Goal: Find contact information: Find contact information

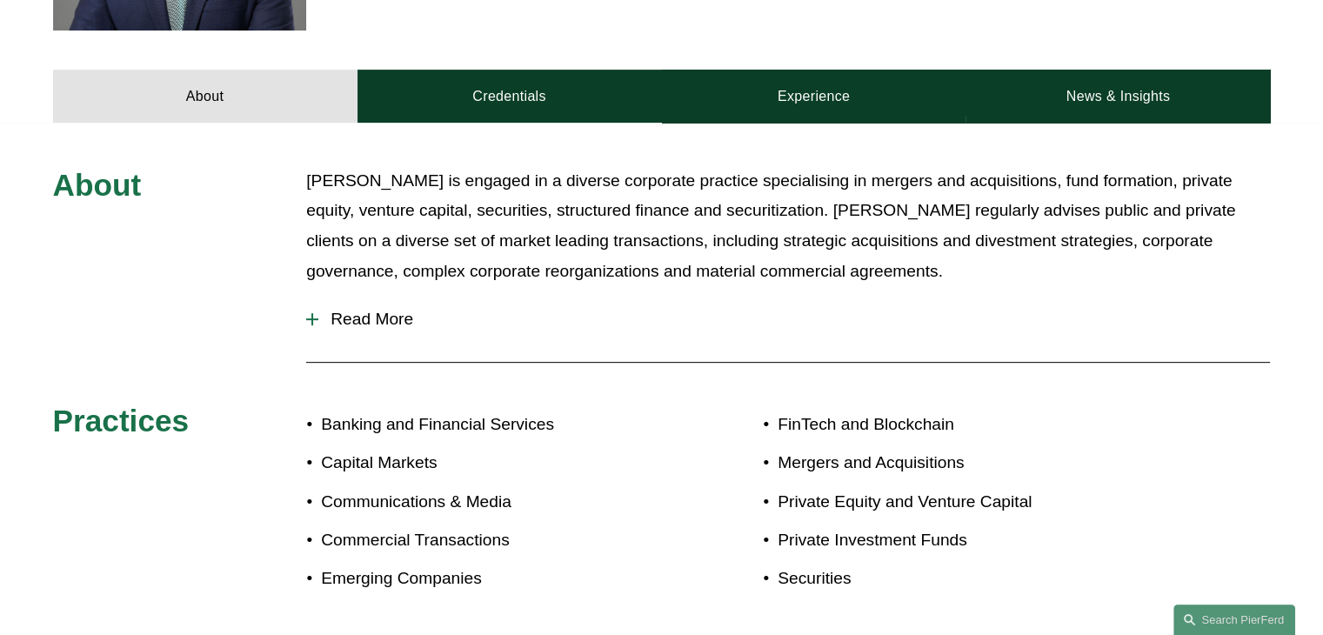
scroll to position [783, 0]
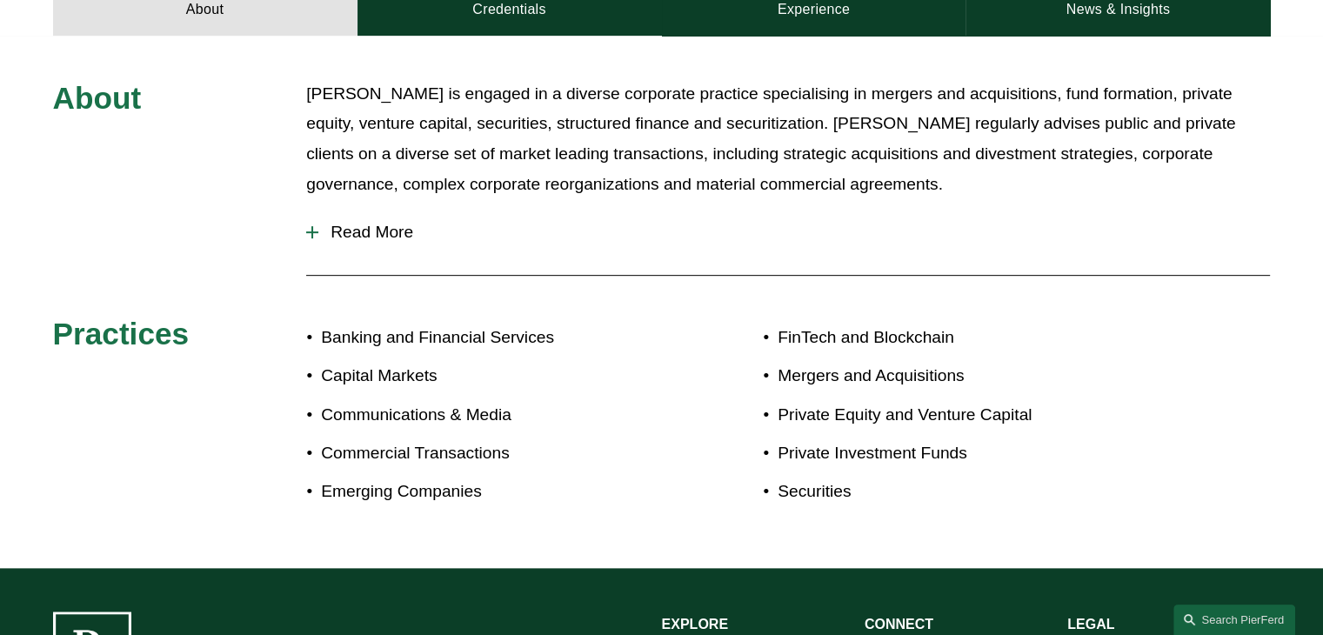
drag, startPoint x: 376, startPoint y: 235, endPoint x: 422, endPoint y: 244, distance: 46.9
click at [377, 235] on span "Read More" at bounding box center [794, 232] width 952 height 19
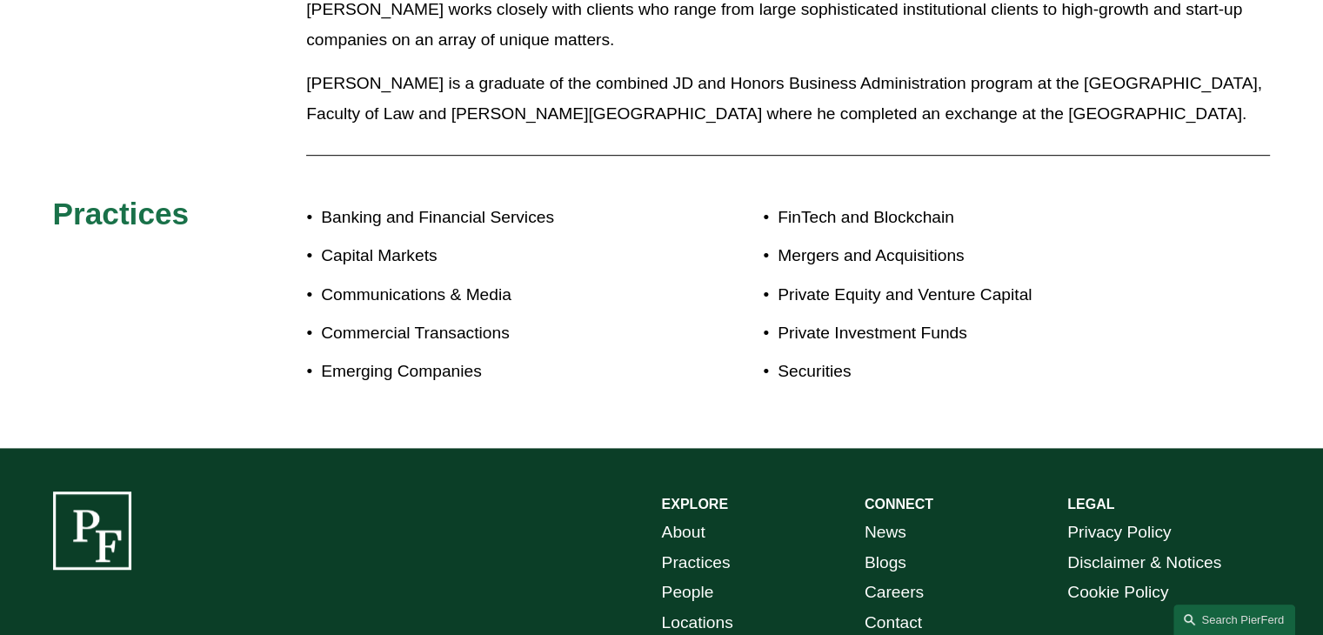
scroll to position [1044, 0]
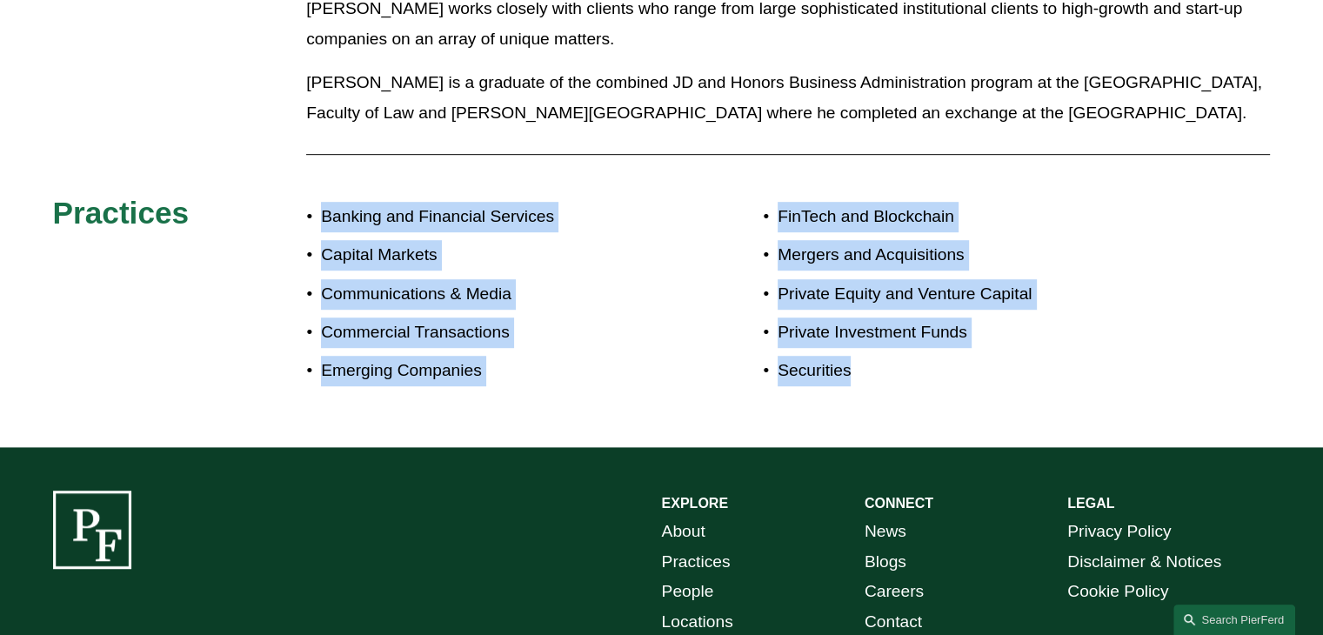
drag, startPoint x: 897, startPoint y: 377, endPoint x: 271, endPoint y: 244, distance: 639.3
click at [271, 244] on div "About Matthew Rebus is engaged in a diverse corporate practice specialising in …" at bounding box center [661, 111] width 1323 height 586
copy div "Banking and Financial Services Capital Markets Communications & Media Commercia…"
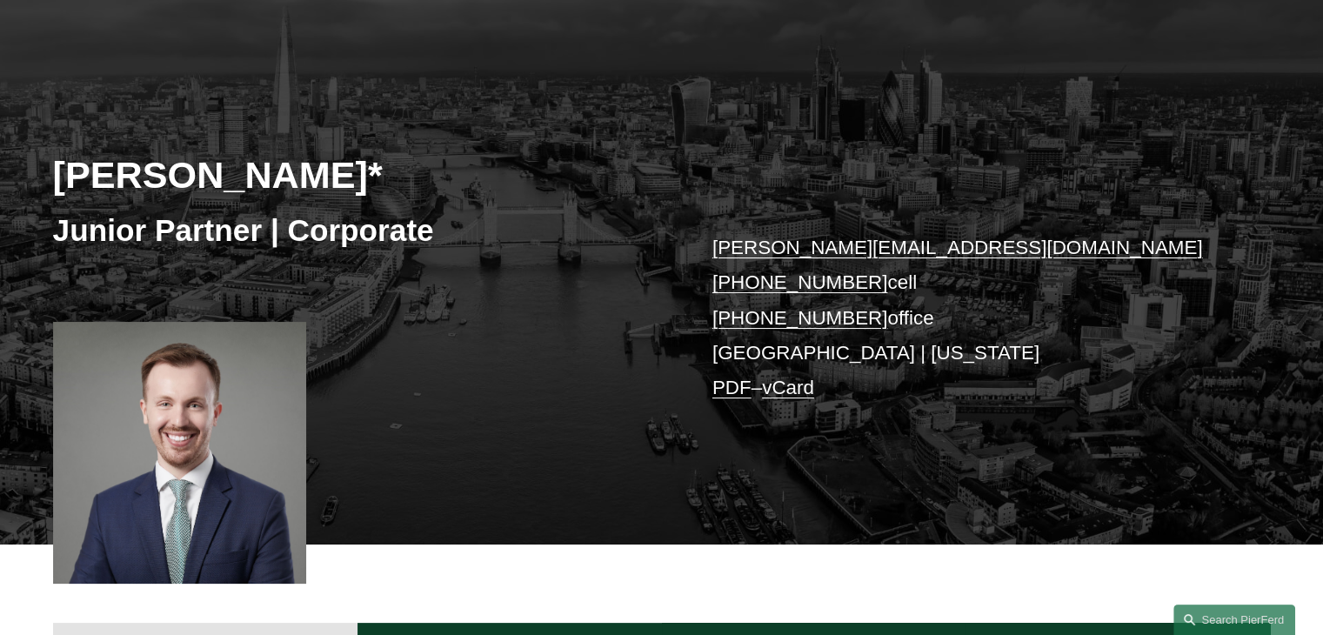
scroll to position [0, 0]
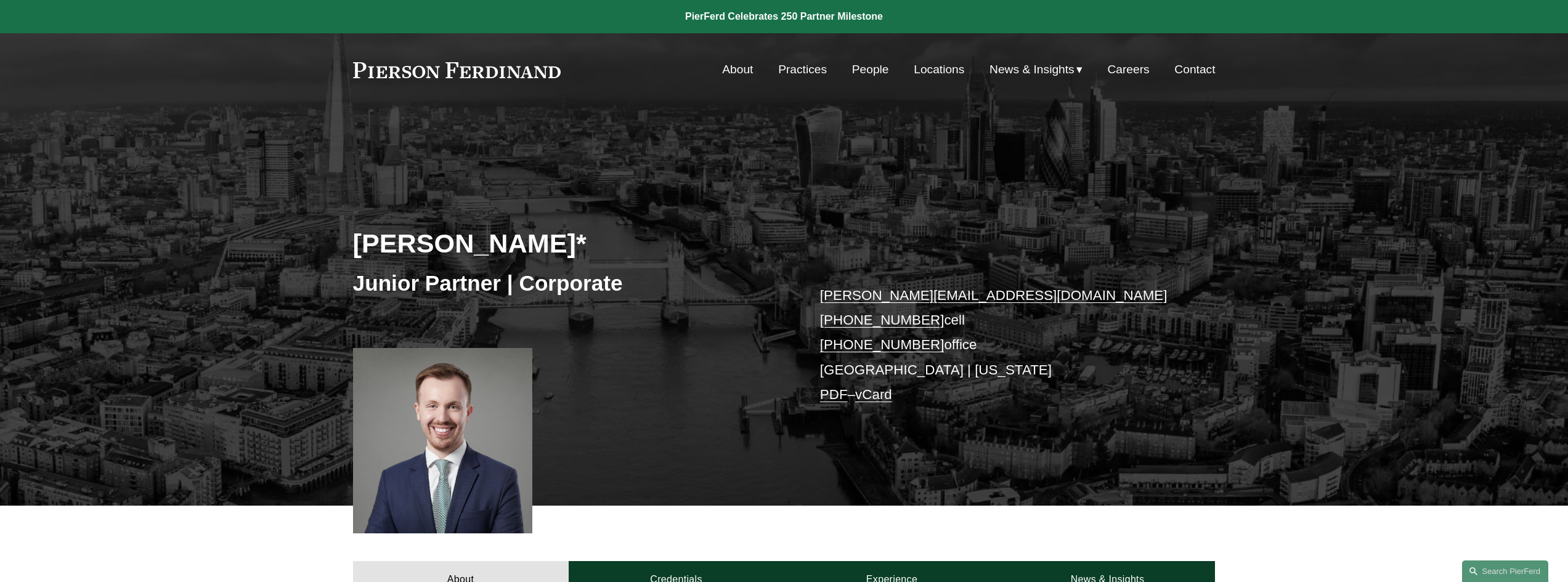
click at [1188, 62] on link "Contact" at bounding box center [1194, 69] width 40 height 23
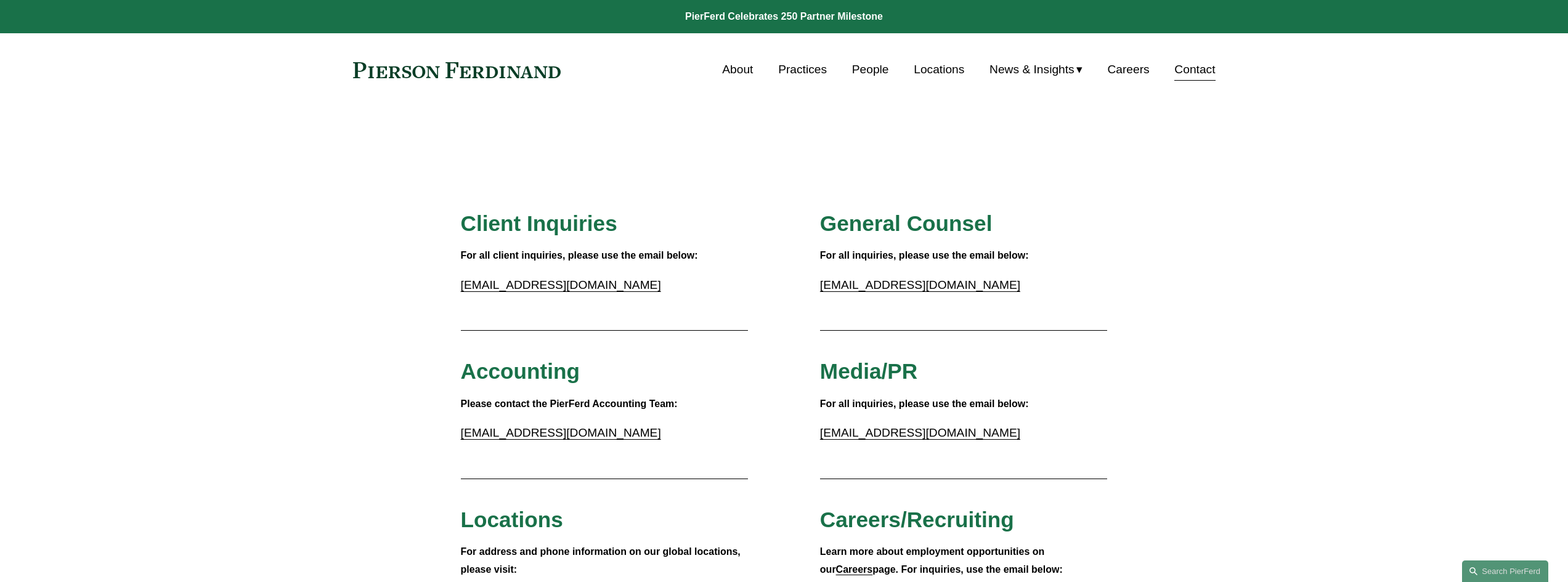
drag, startPoint x: 429, startPoint y: 64, endPoint x: 574, endPoint y: 81, distance: 146.0
click at [574, 81] on div "Skip to Content About Practices People Locations" at bounding box center [784, 69] width 1568 height 73
drag, startPoint x: 523, startPoint y: 73, endPoint x: 400, endPoint y: 70, distance: 123.0
click at [400, 70] on div "About Practices People Locations News & Insights News" at bounding box center [785, 69] width 863 height 23
drag, startPoint x: 391, startPoint y: 71, endPoint x: 385, endPoint y: 68, distance: 6.7
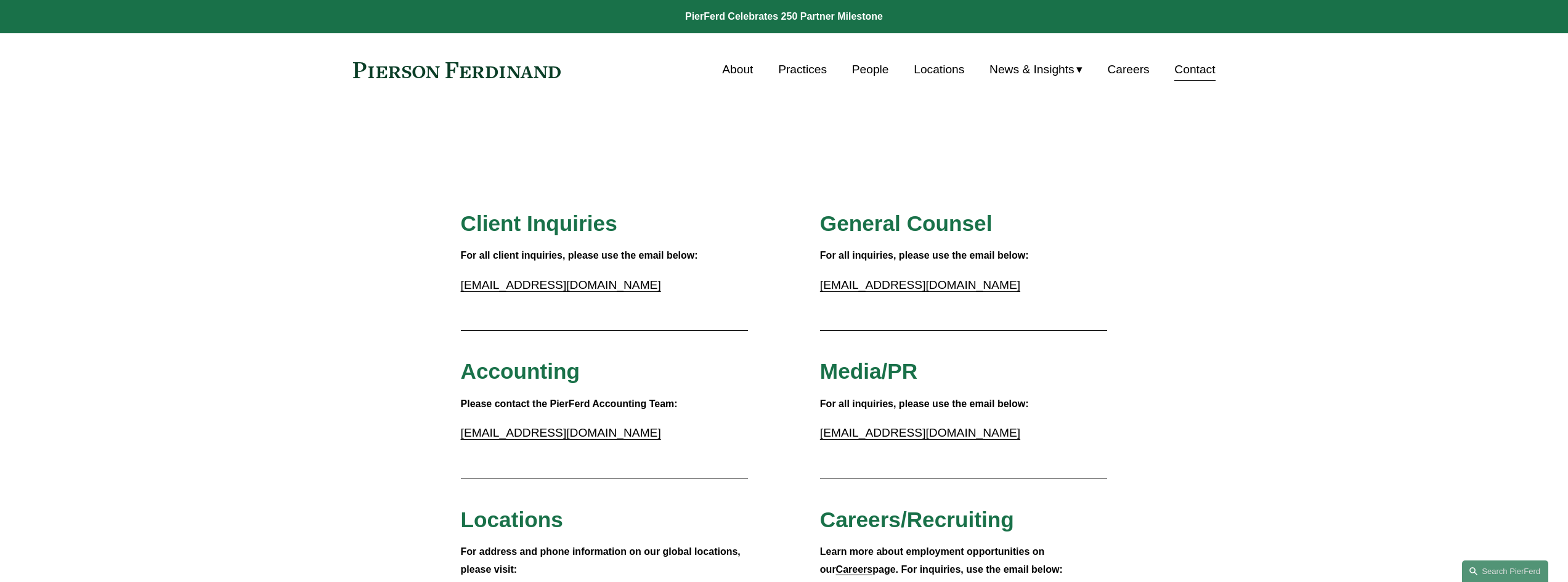
click at [391, 71] on link at bounding box center [458, 70] width 208 height 16
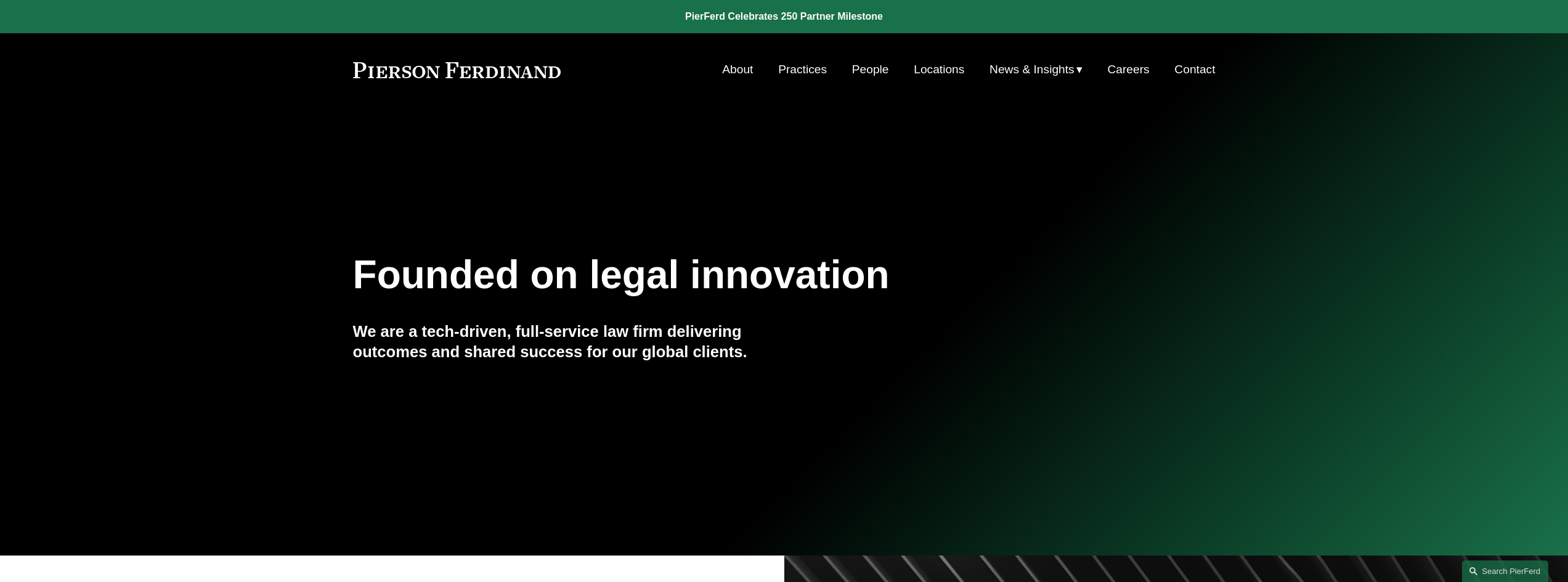
drag, startPoint x: 391, startPoint y: 72, endPoint x: 543, endPoint y: 71, distance: 152.0
click at [542, 72] on div "Skip to Content About Practices People Locations" at bounding box center [784, 69] width 1568 height 73
drag, startPoint x: 567, startPoint y: 68, endPoint x: 433, endPoint y: 87, distance: 135.3
click at [433, 86] on div "Skip to Content About Practices People Locations" at bounding box center [784, 69] width 1568 height 73
